Goal: Transaction & Acquisition: Purchase product/service

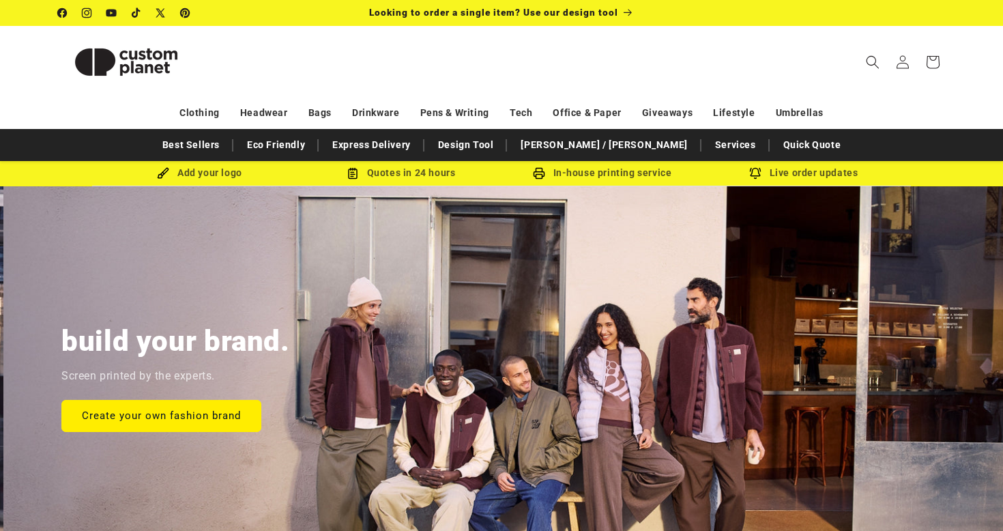
scroll to position [0, 1003]
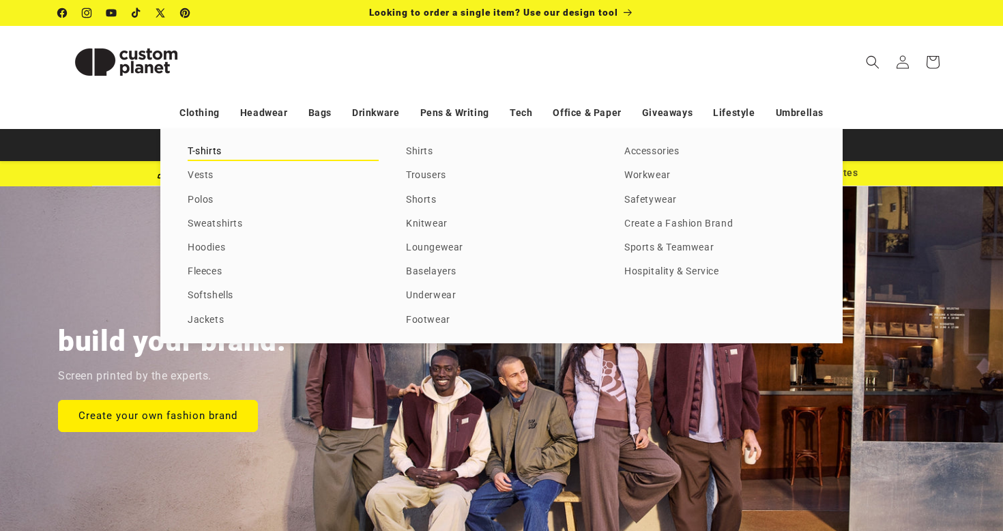
click at [201, 146] on link "T-shirts" at bounding box center [283, 152] width 191 height 18
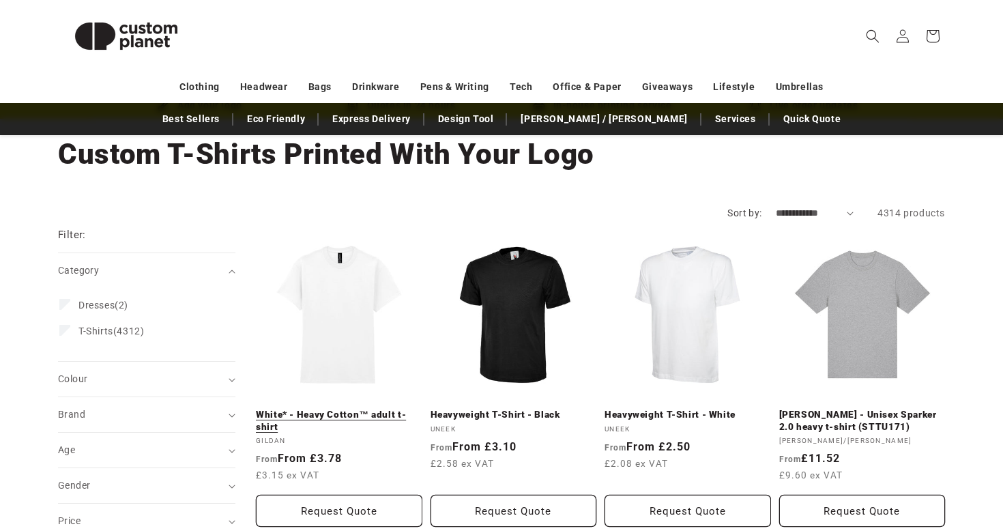
scroll to position [78, 0]
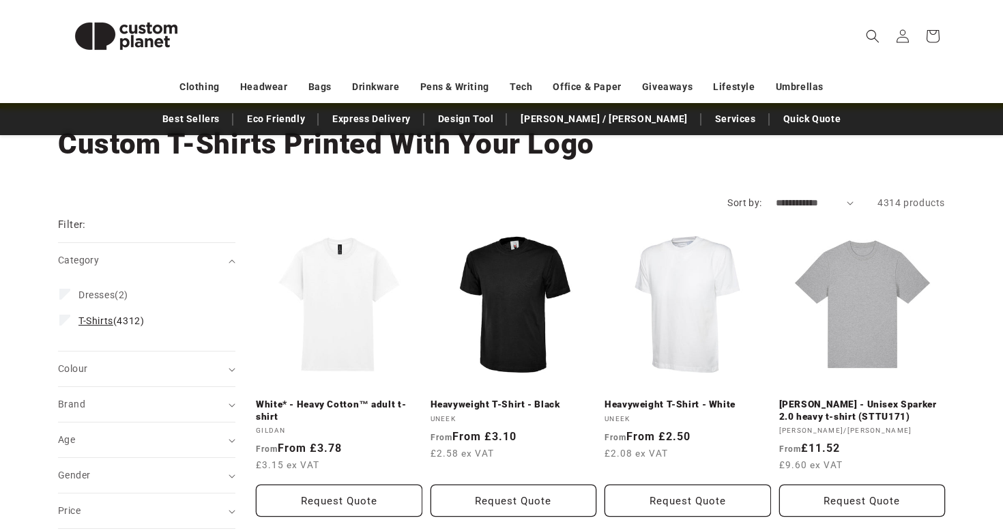
click at [127, 314] on span "T-Shirts (4312)" at bounding box center [110, 320] width 65 height 12
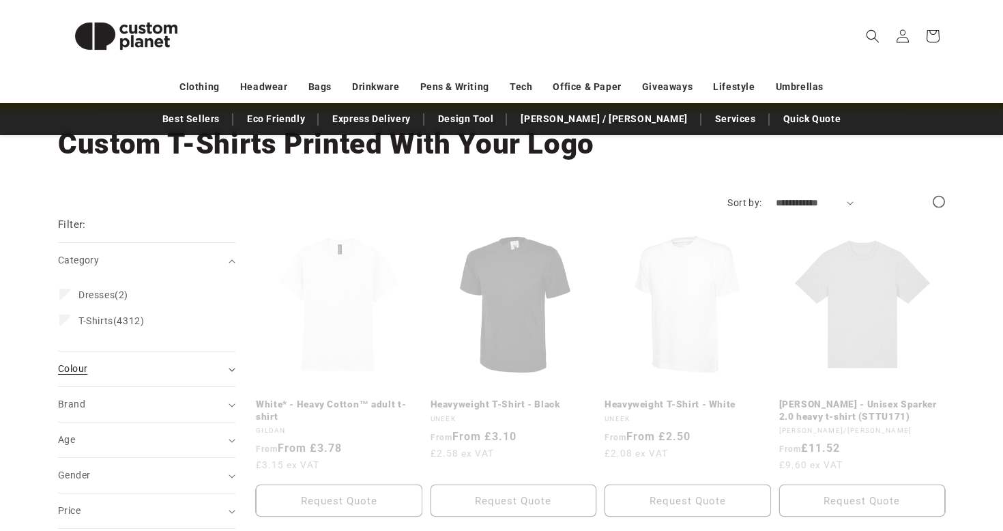
click at [143, 366] on div "Colour (0)" at bounding box center [141, 368] width 166 height 14
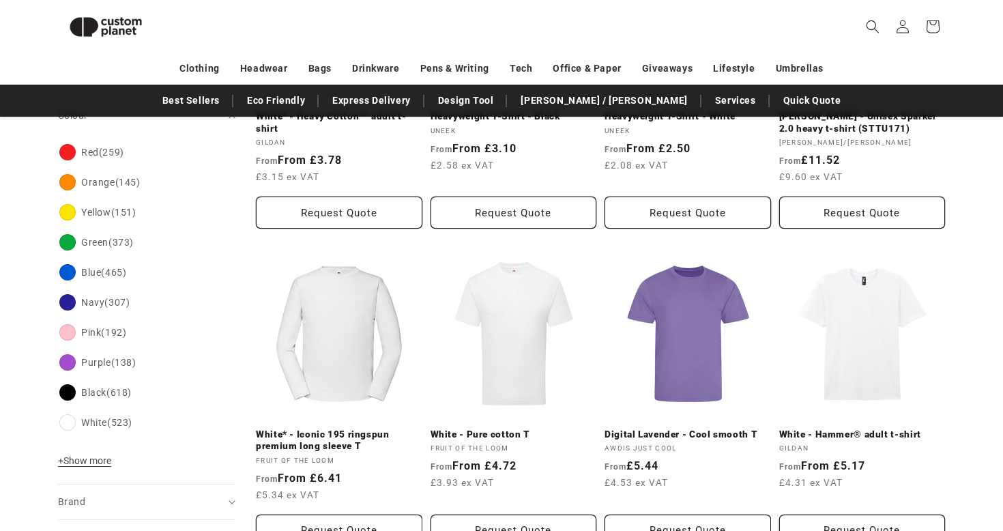
scroll to position [348, 0]
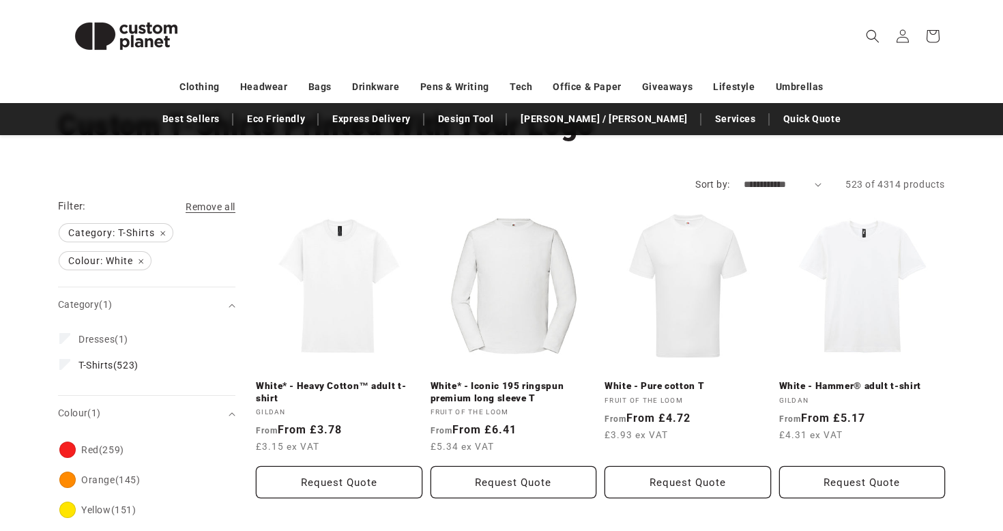
scroll to position [99, 0]
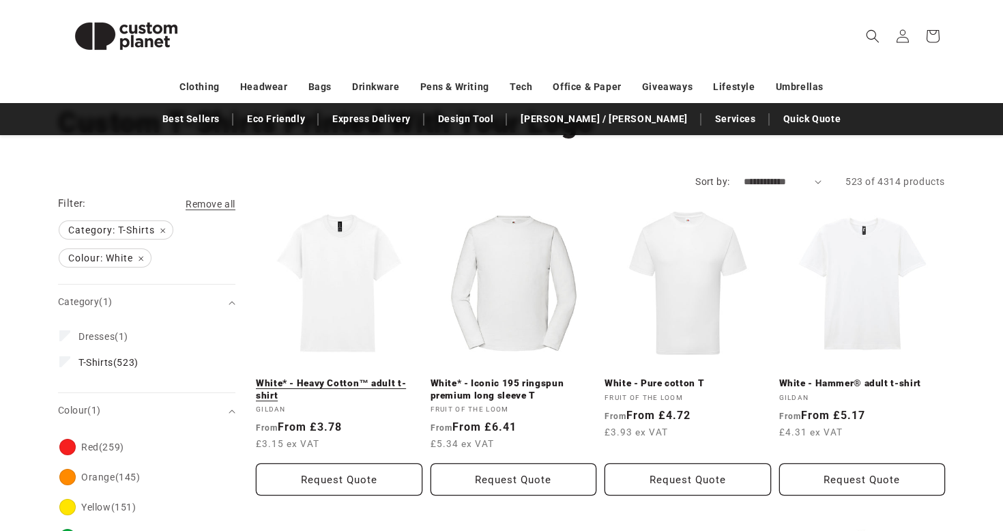
click at [368, 377] on link "White* - Heavy Cotton™ adult t-shirt" at bounding box center [339, 389] width 166 height 24
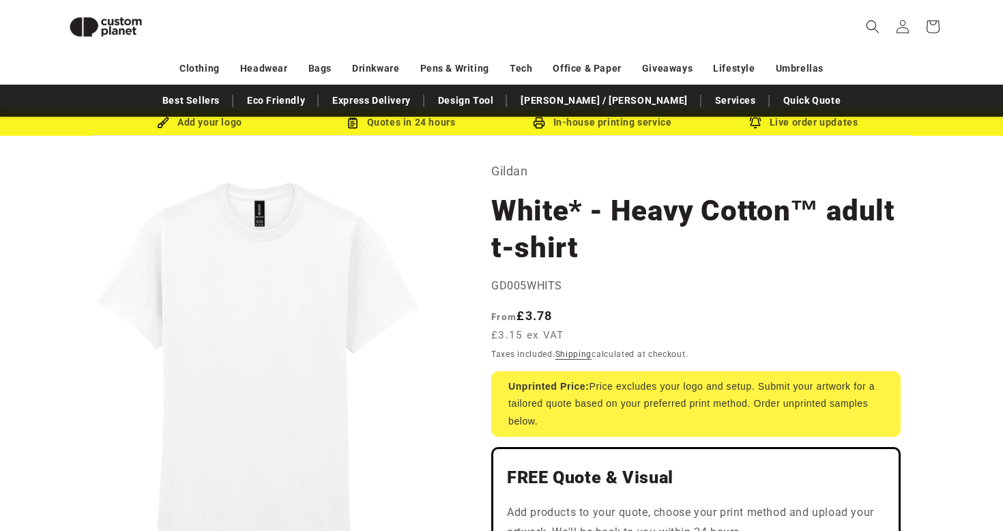
scroll to position [30, 0]
